Goal: Task Accomplishment & Management: Manage account settings

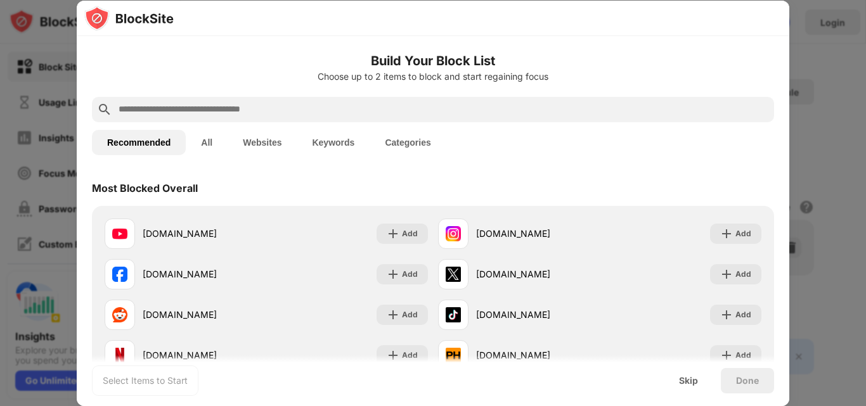
click at [278, 110] on input "text" at bounding box center [443, 109] width 652 height 15
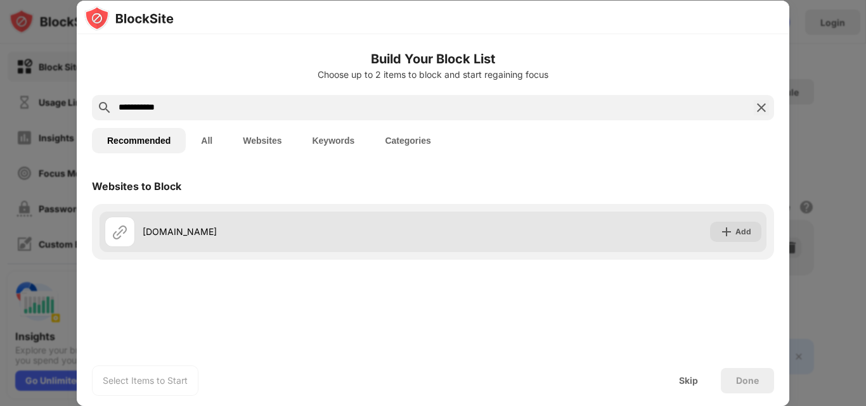
type input "**********"
click at [294, 237] on div "[DOMAIN_NAME]" at bounding box center [288, 231] width 290 height 13
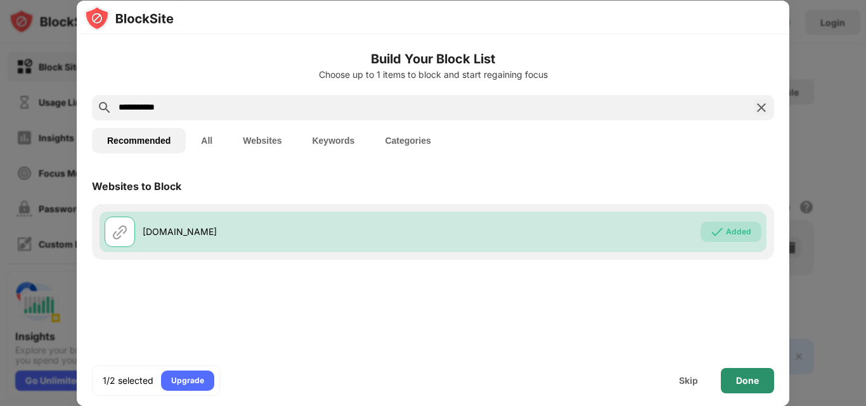
click at [738, 383] on div "Done" at bounding box center [747, 381] width 23 height 10
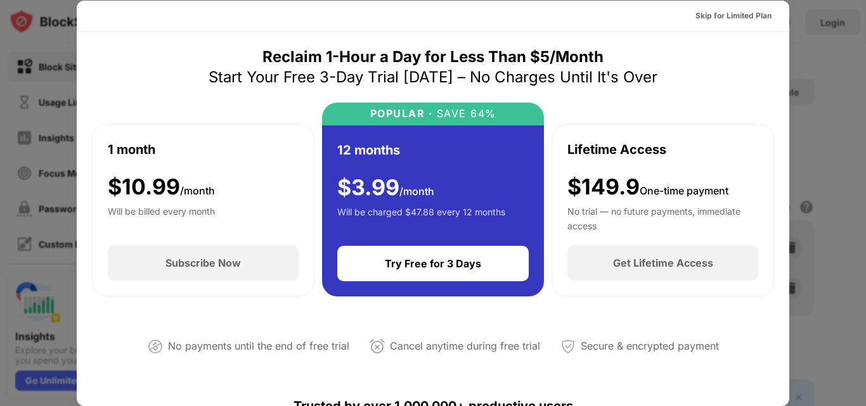
click at [0, 127] on div at bounding box center [433, 203] width 866 height 406
click at [857, 83] on div at bounding box center [433, 203] width 866 height 406
click at [730, 14] on div "Skip for Limited Plan" at bounding box center [734, 16] width 76 height 13
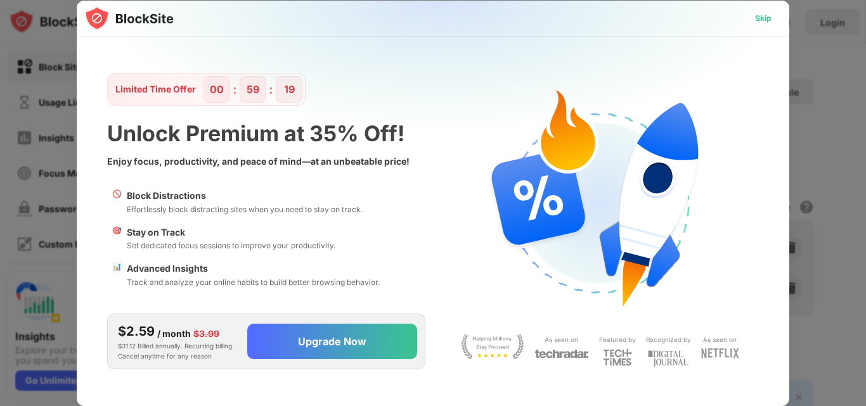
click at [763, 20] on div "Skip" at bounding box center [763, 18] width 16 height 13
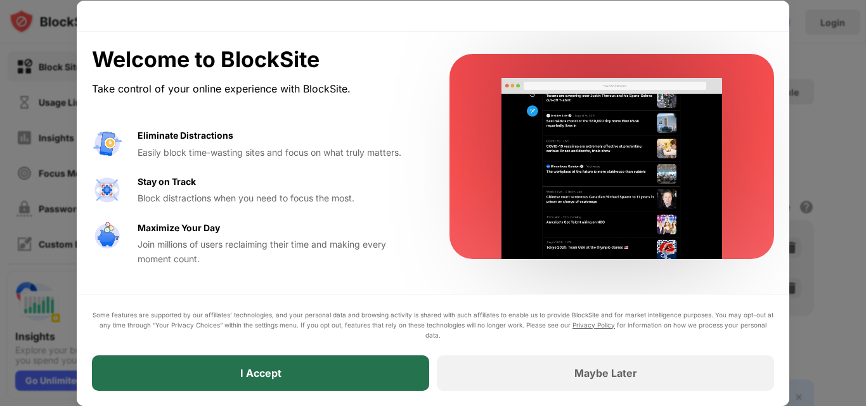
drag, startPoint x: 306, startPoint y: 367, endPoint x: 392, endPoint y: 370, distance: 86.9
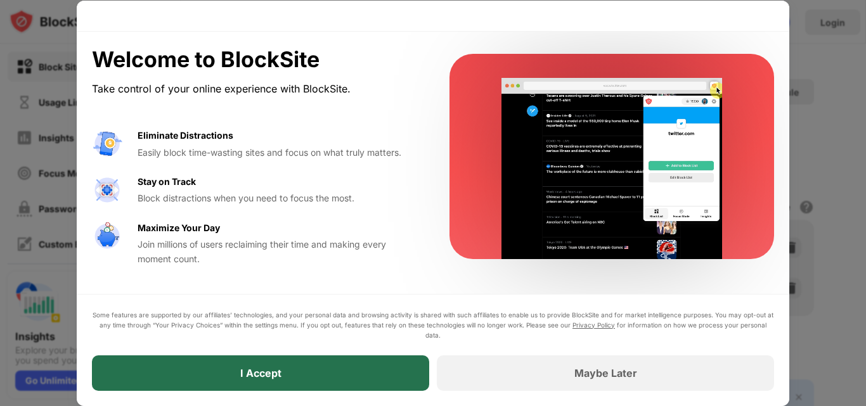
click at [306, 367] on div "I Accept" at bounding box center [260, 374] width 337 height 36
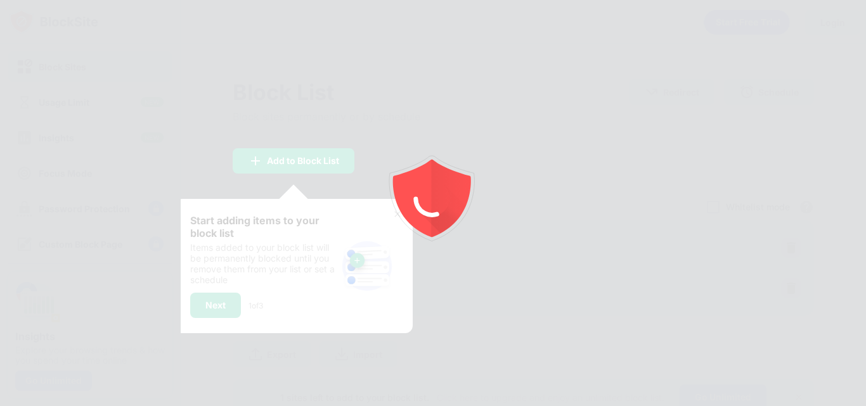
click at [375, 234] on div "Start adding items to your block list Items added to your block list will be pe…" at bounding box center [293, 266] width 207 height 104
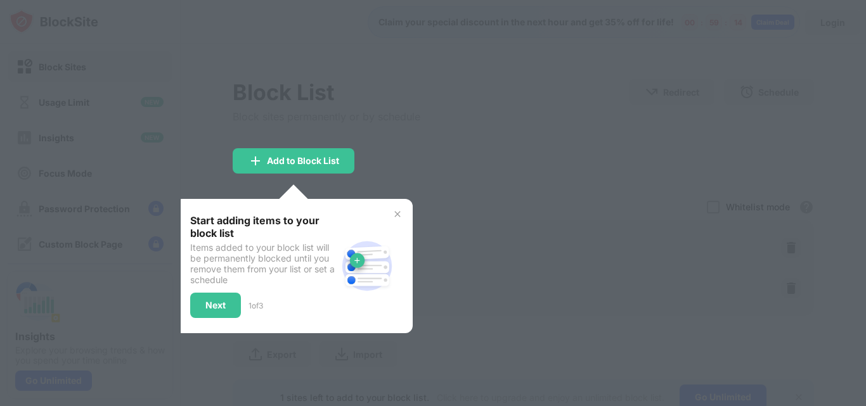
drag, startPoint x: 408, startPoint y: 223, endPoint x: 393, endPoint y: 214, distance: 16.8
click at [407, 222] on div "Start adding items to your block list Items added to your block list will be pe…" at bounding box center [294, 266] width 238 height 134
click at [391, 213] on div "Start adding items to your block list Items added to your block list will be pe…" at bounding box center [294, 266] width 238 height 134
click at [213, 334] on div at bounding box center [433, 203] width 866 height 406
click at [220, 311] on div "Next" at bounding box center [215, 305] width 51 height 25
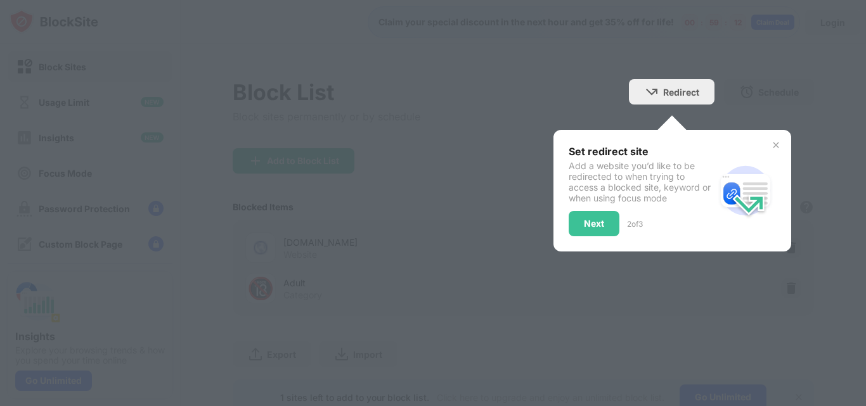
click at [219, 310] on div at bounding box center [433, 203] width 866 height 406
click at [584, 226] on font "Next" at bounding box center [594, 223] width 20 height 11
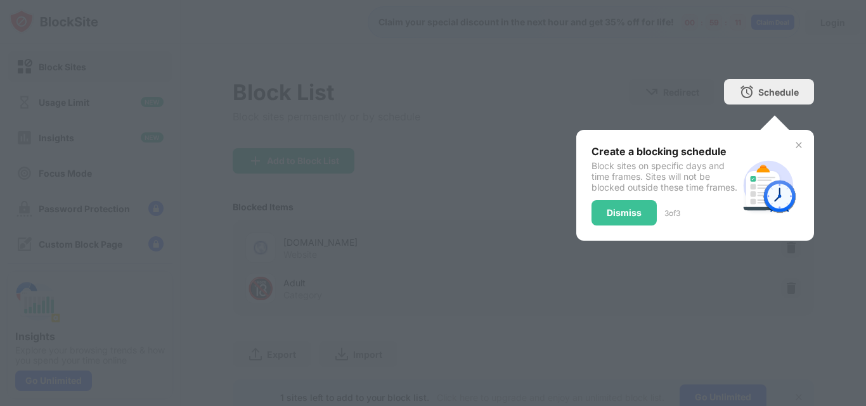
click at [592, 224] on div "Dismiss" at bounding box center [624, 212] width 65 height 25
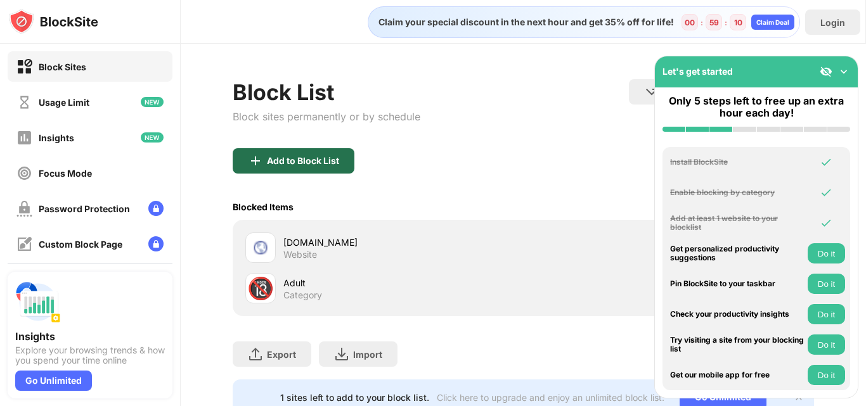
click at [258, 165] on img at bounding box center [255, 160] width 15 height 15
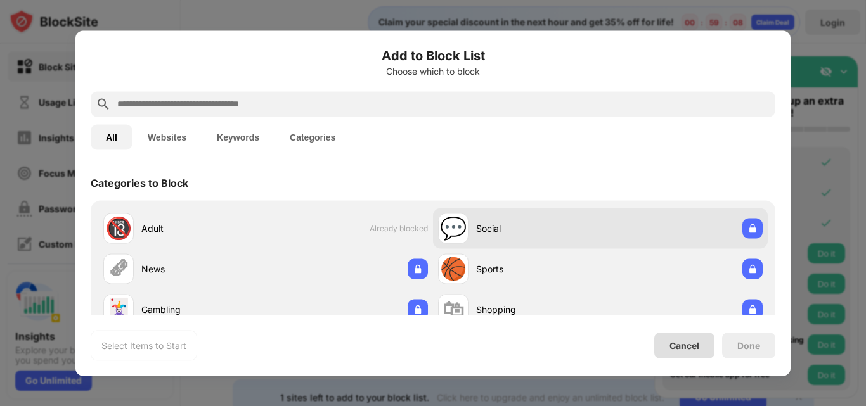
drag, startPoint x: 680, startPoint y: 344, endPoint x: 672, endPoint y: 216, distance: 127.7
click at [680, 343] on div "Cancel" at bounding box center [685, 346] width 30 height 11
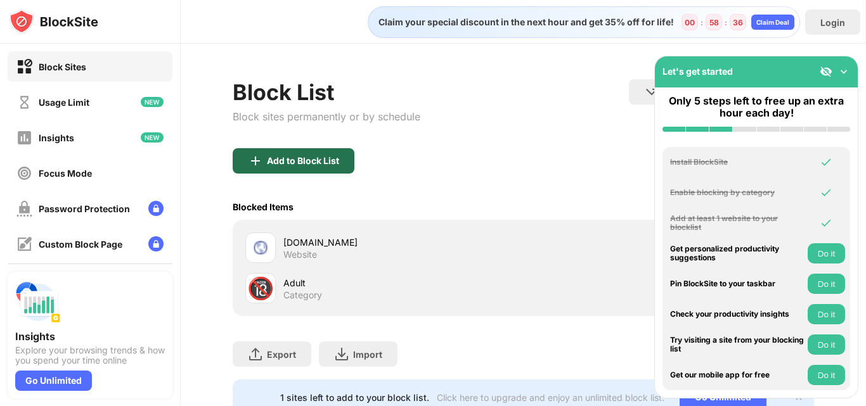
click at [280, 173] on div "Add to Block List" at bounding box center [294, 160] width 122 height 25
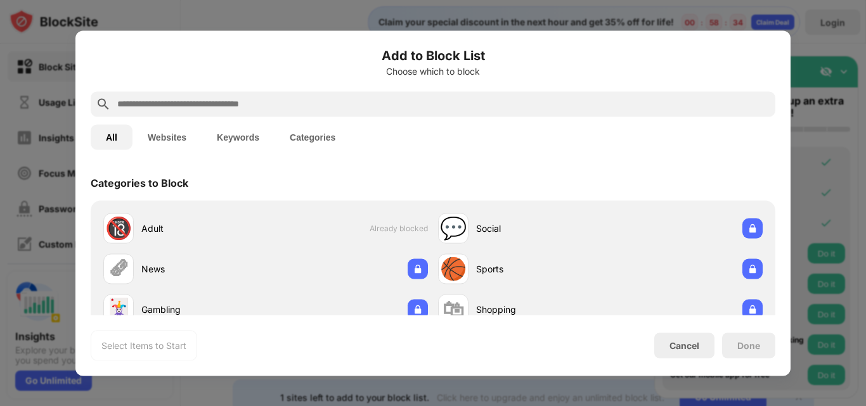
drag, startPoint x: 302, startPoint y: 86, endPoint x: 309, endPoint y: 112, distance: 26.1
click at [304, 91] on div "Add to Block List Choose which to block" at bounding box center [433, 69] width 685 height 46
click at [309, 111] on div at bounding box center [433, 103] width 685 height 25
click at [270, 113] on div at bounding box center [433, 103] width 685 height 25
click at [266, 103] on input "text" at bounding box center [443, 103] width 654 height 15
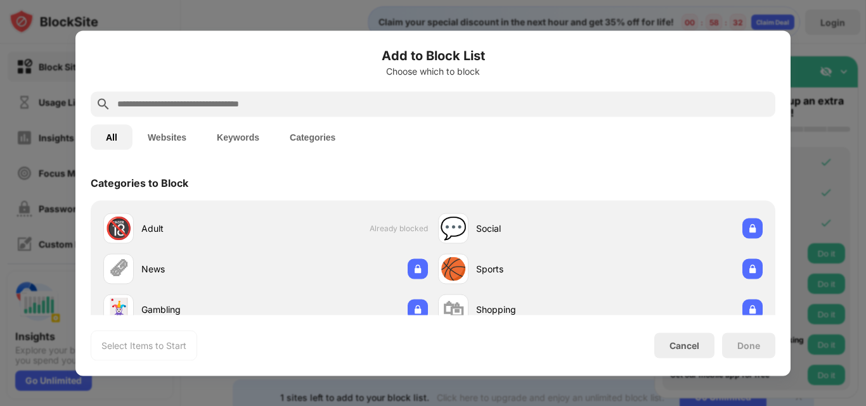
paste input "**********"
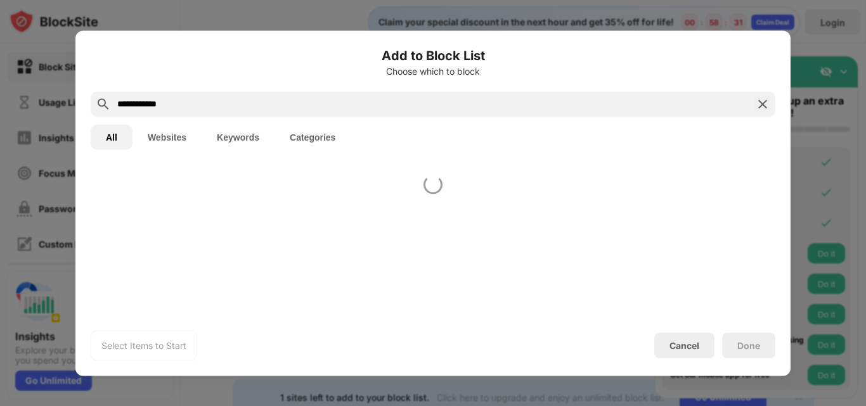
type input "**********"
click at [156, 136] on font "Websites" at bounding box center [167, 137] width 39 height 10
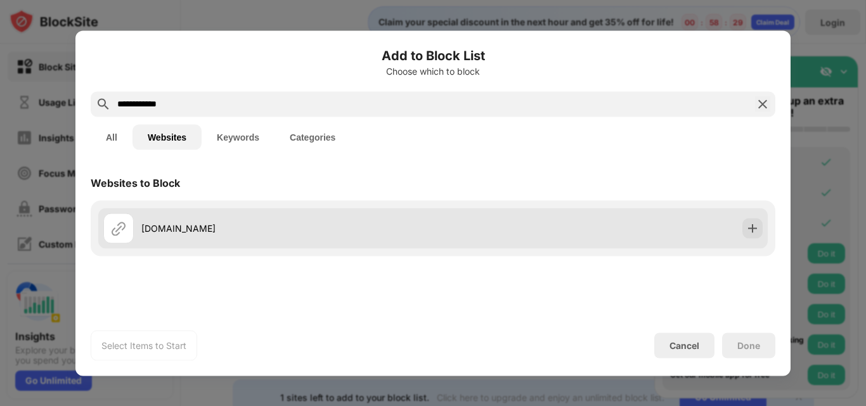
click at [361, 236] on div "[DOMAIN_NAME]" at bounding box center [268, 228] width 330 height 30
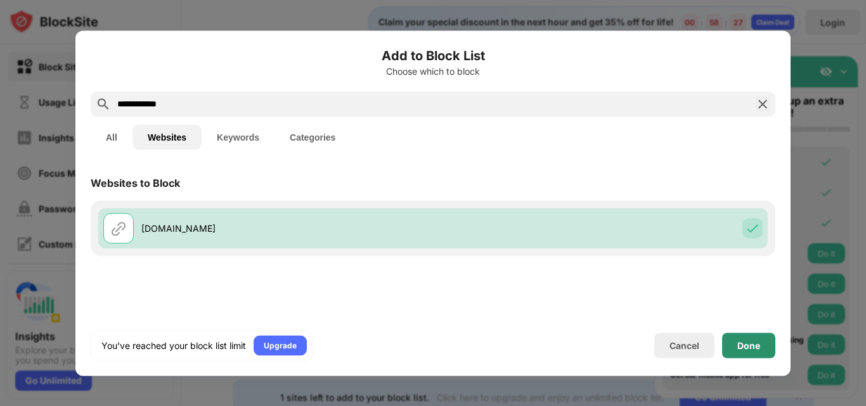
click at [739, 341] on font "Done" at bounding box center [748, 345] width 23 height 11
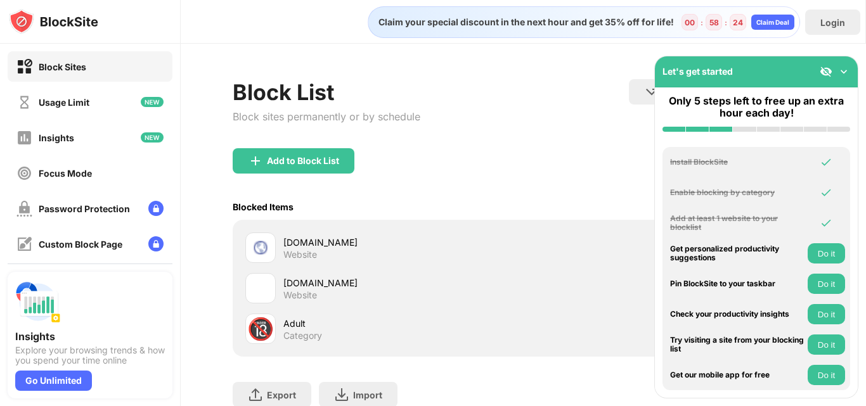
click at [484, 217] on div "Blocked Items Whitelist mode Block all websites except for those in your whitel…" at bounding box center [523, 207] width 581 height 26
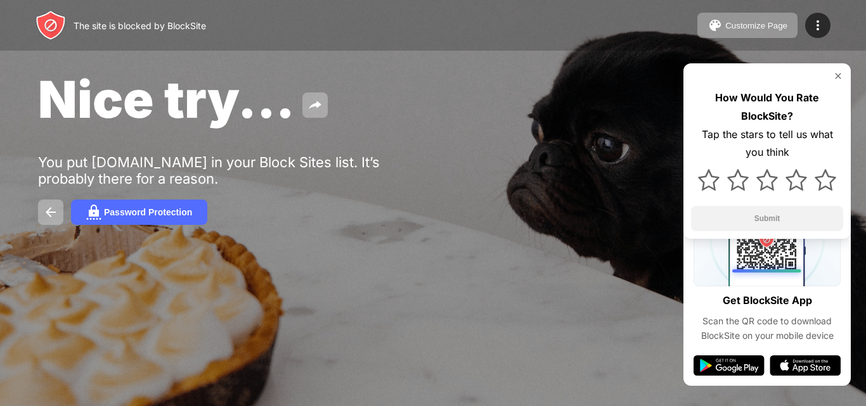
click at [534, 129] on div "Nice try..." at bounding box center [354, 99] width 632 height 62
click at [835, 76] on img at bounding box center [838, 76] width 10 height 10
